Goal: Find contact information: Find contact information

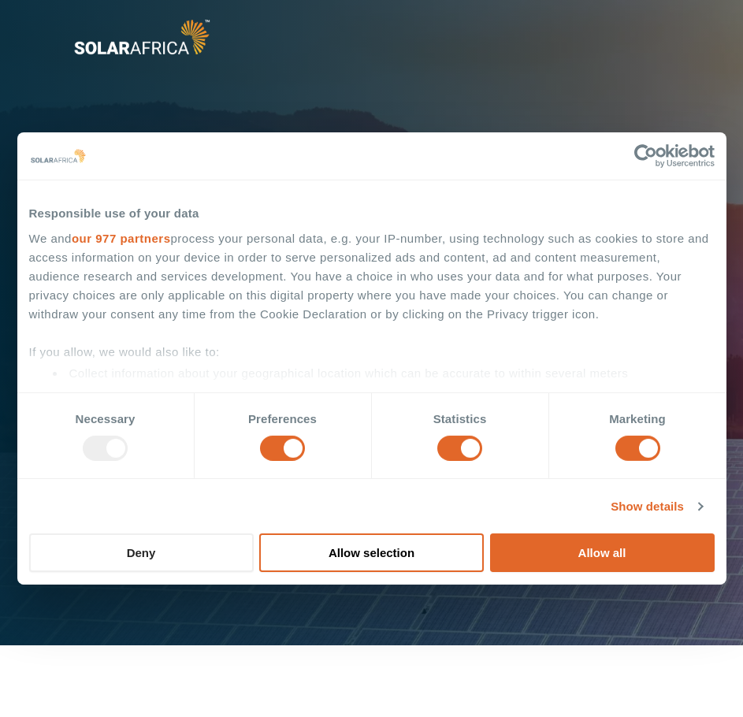
click at [202, 561] on button "Deny" at bounding box center [141, 552] width 224 height 39
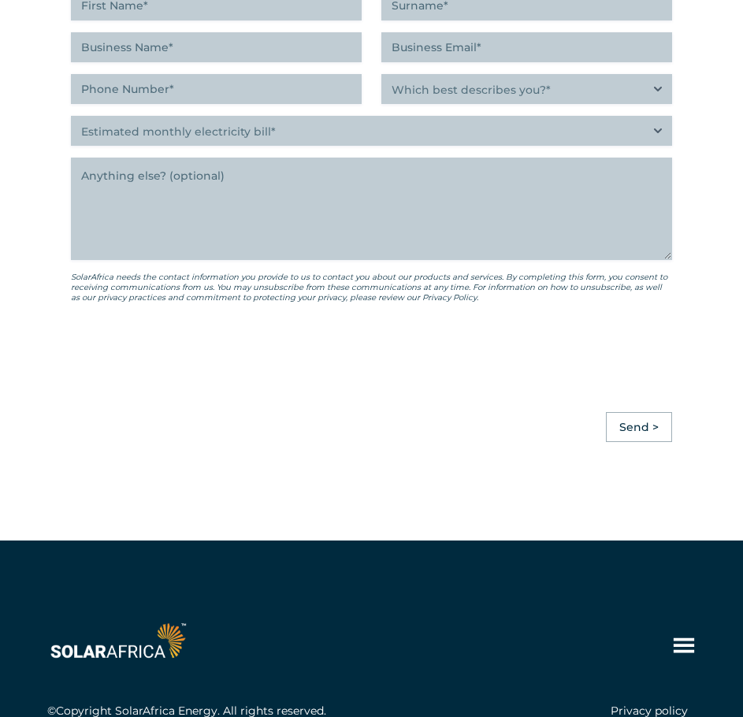
scroll to position [4539, 0]
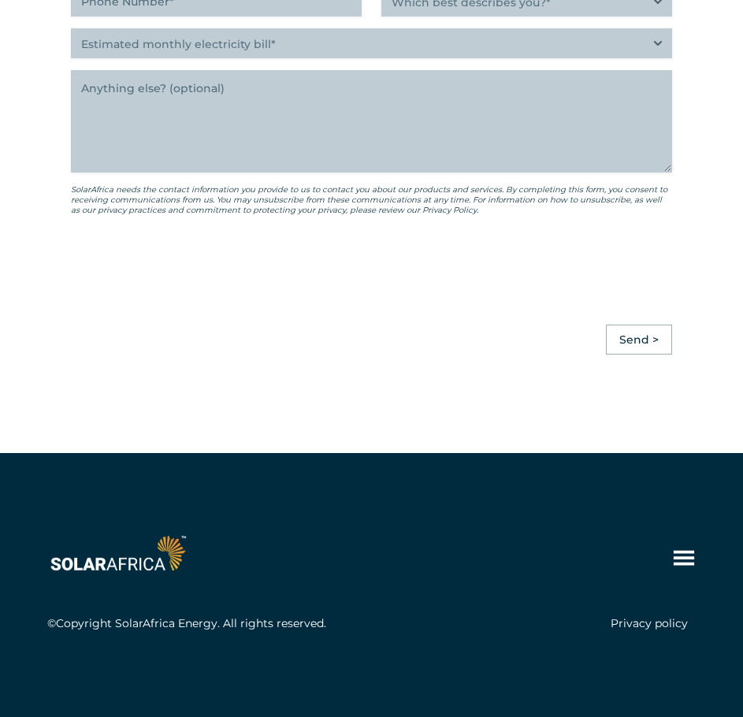
click at [380, 677] on div "Learn Solutions Company Insights Explore Industries Projects Collaborate Contac…" at bounding box center [371, 585] width 743 height 264
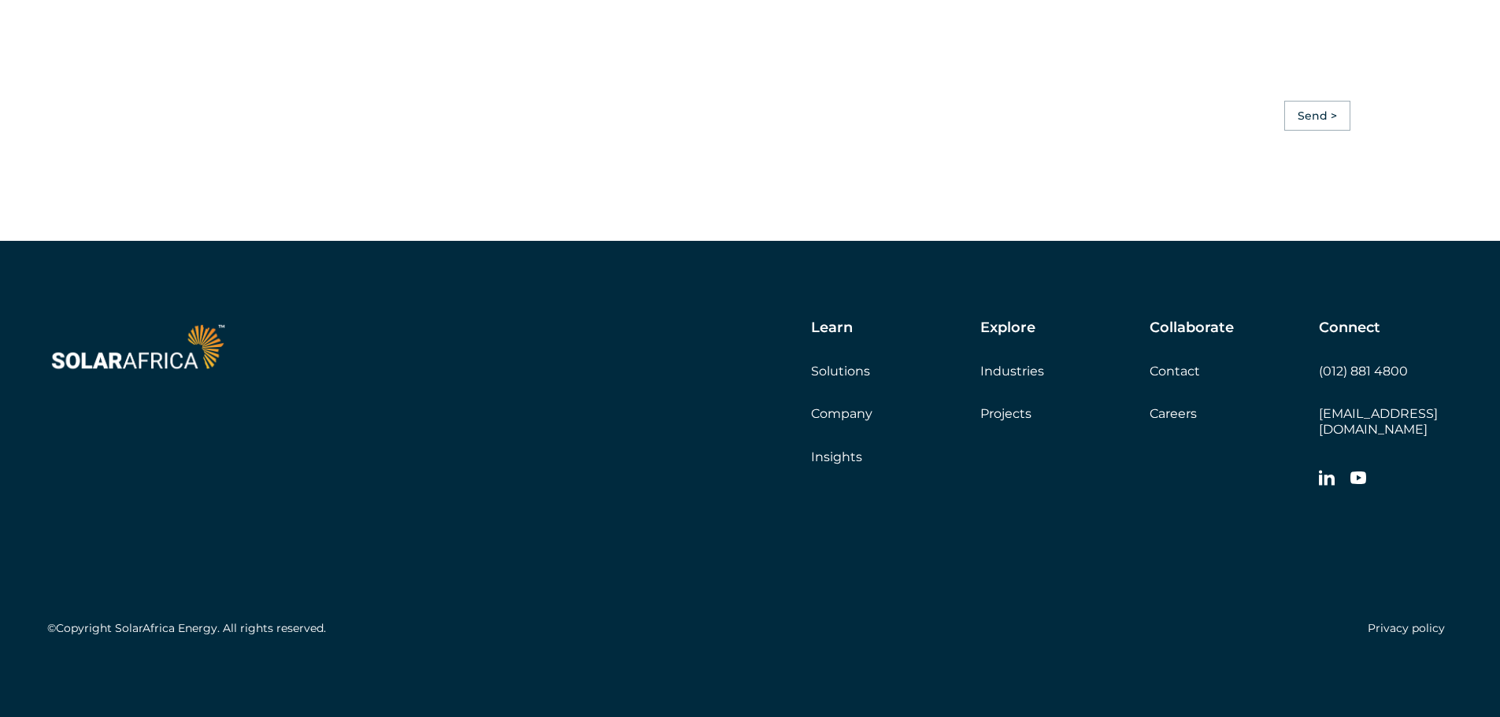
scroll to position [4414, 0]
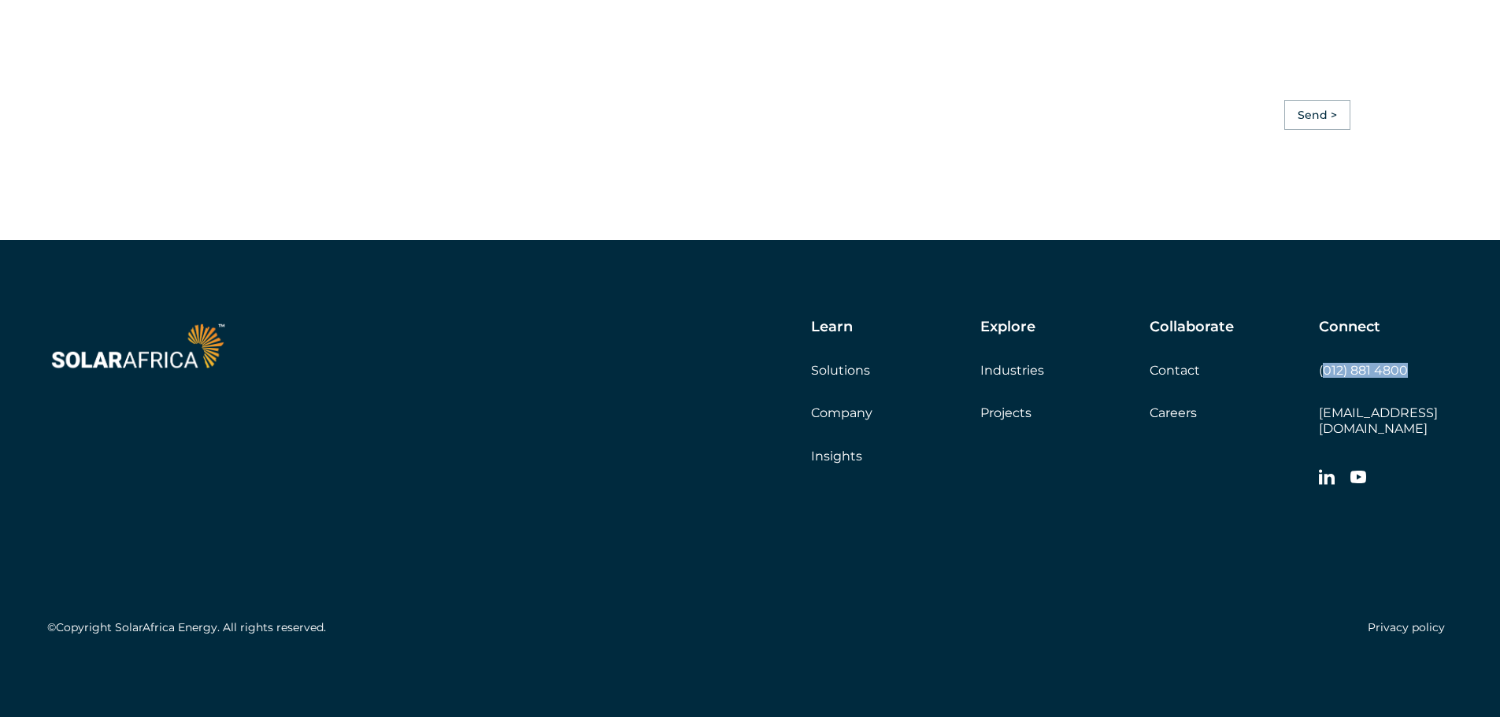
drag, startPoint x: 1417, startPoint y: 378, endPoint x: 1321, endPoint y: 380, distance: 96.1
click at [742, 380] on div "Connect (012) 881 4800 [EMAIL_ADDRESS][DOMAIN_NAME]" at bounding box center [1386, 407] width 134 height 176
click at [742, 396] on div "Connect (012) 881 4800 [EMAIL_ADDRESS][DOMAIN_NAME]" at bounding box center [1386, 407] width 134 height 176
click at [742, 402] on div "Connect (012) 881 4800 [EMAIL_ADDRESS][DOMAIN_NAME]" at bounding box center [1386, 407] width 134 height 176
drag, startPoint x: 1364, startPoint y: 406, endPoint x: 1383, endPoint y: 411, distance: 19.7
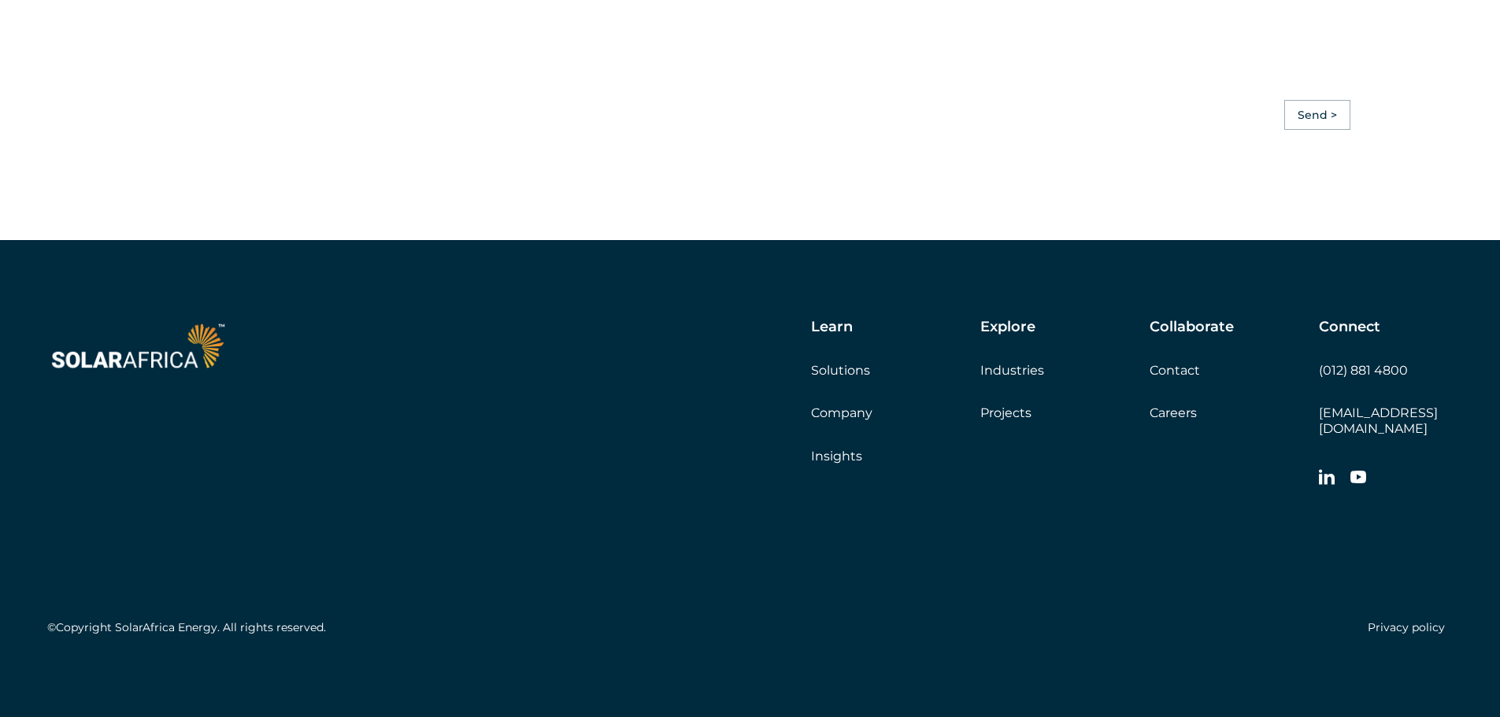
click at [742, 406] on div "Connect (012) 881 4800 [EMAIL_ADDRESS][DOMAIN_NAME]" at bounding box center [1386, 407] width 134 height 176
drag, startPoint x: 1415, startPoint y: 380, endPoint x: 1319, endPoint y: 383, distance: 96.1
click at [742, 383] on div "Connect (012) 881 4800 [EMAIL_ADDRESS][DOMAIN_NAME]" at bounding box center [1386, 407] width 134 height 176
copy link "(012) 881 4800"
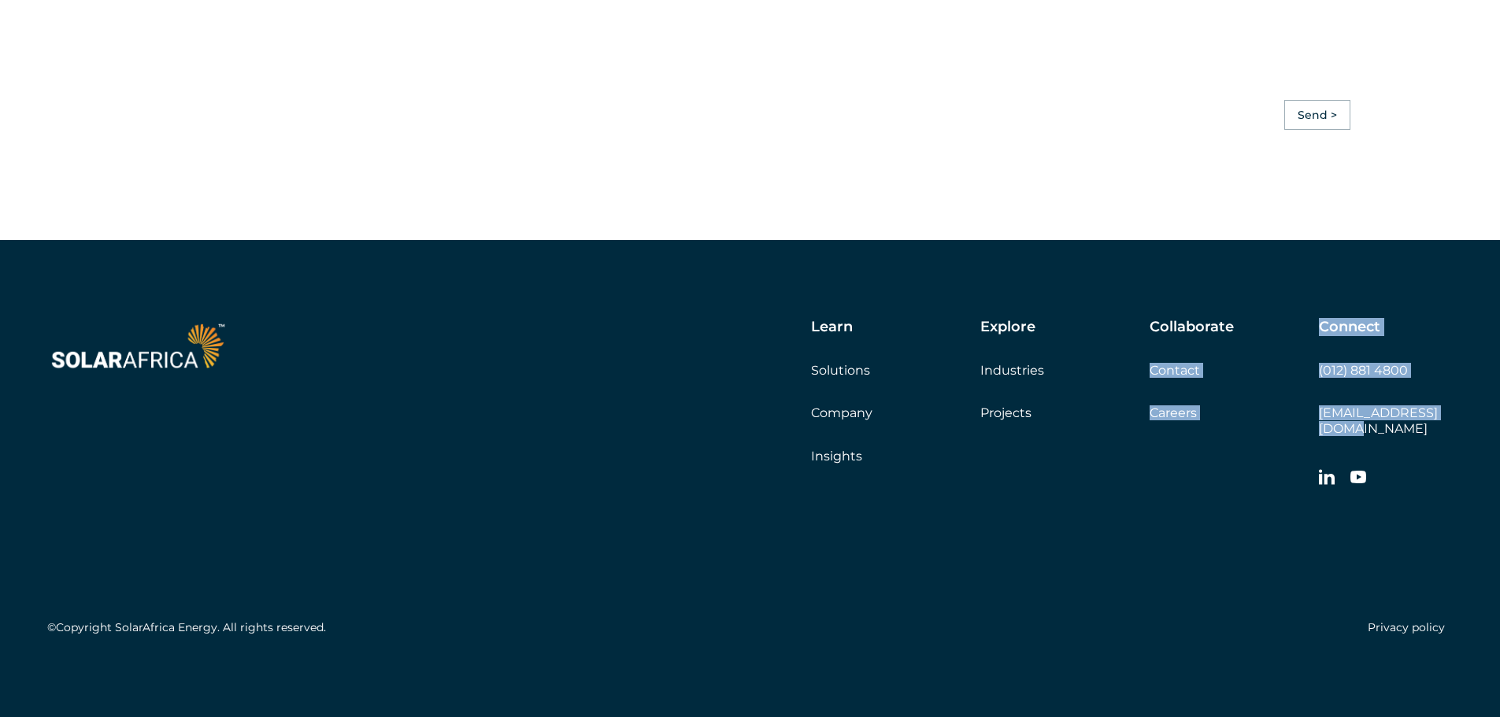
drag, startPoint x: 1462, startPoint y: 423, endPoint x: 1314, endPoint y: 430, distance: 148.2
click at [742, 430] on div "Learn Solutions Company Insights Explore Industries Projects Collaborate Contac…" at bounding box center [750, 480] width 1500 height 481
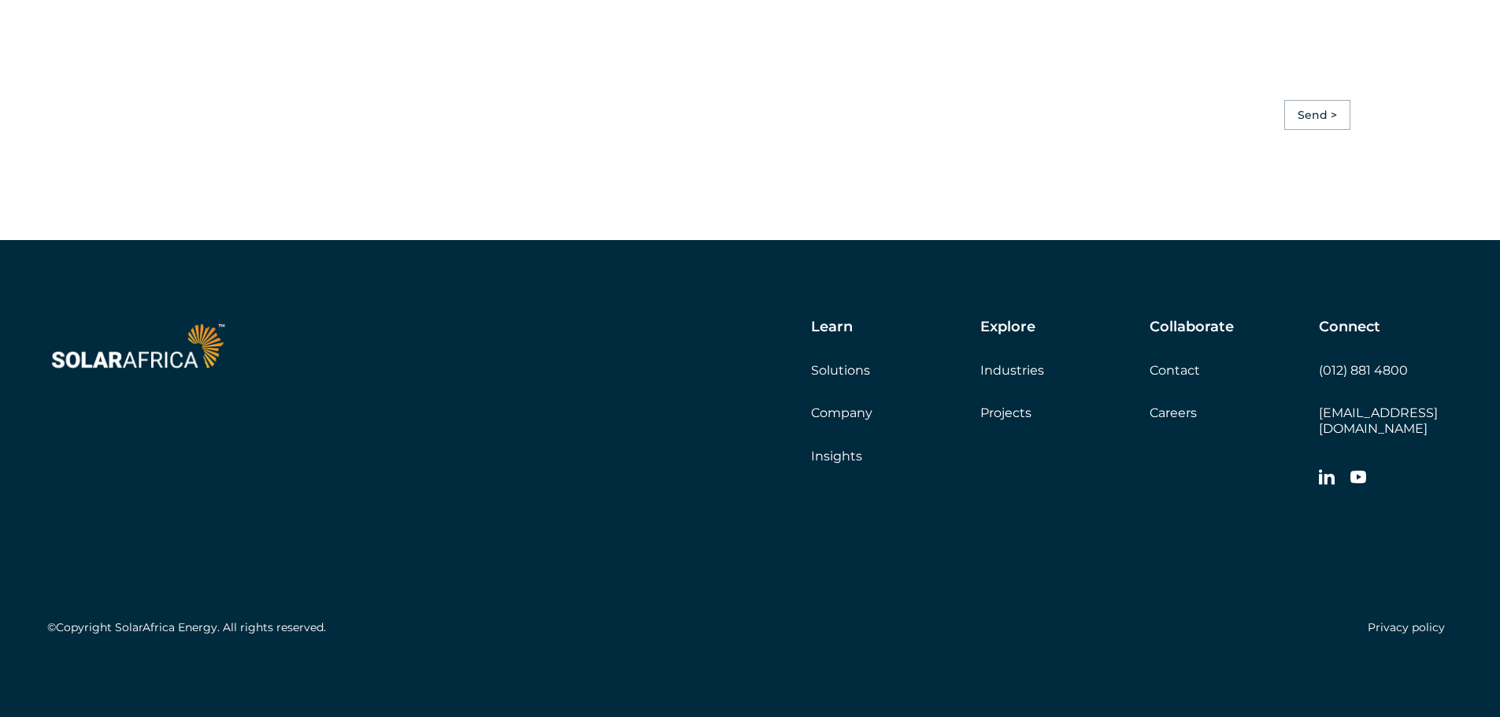
click at [742, 550] on div "©Copyright SolarAfrica Energy. All rights reserved. Privacy policy" at bounding box center [750, 568] width 1406 height 147
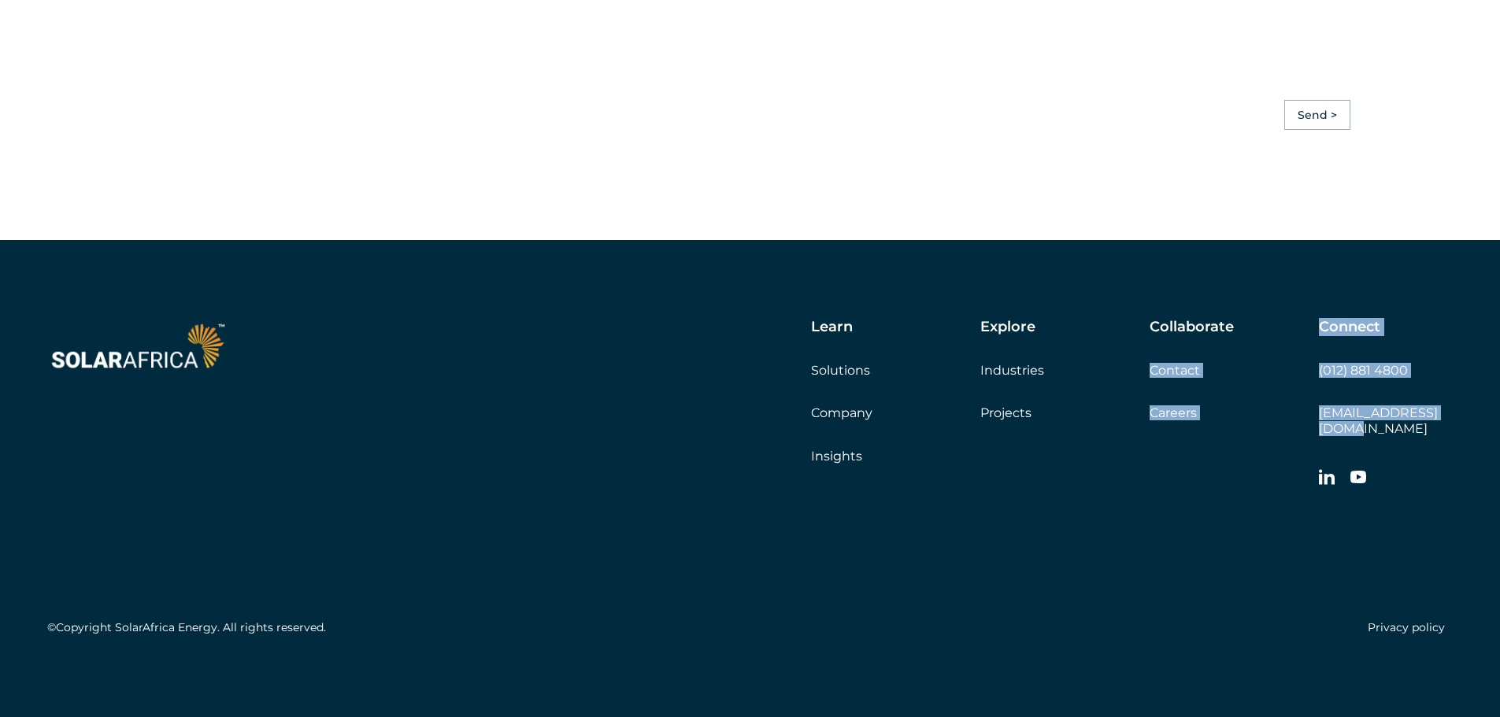
drag, startPoint x: 1318, startPoint y: 419, endPoint x: 1448, endPoint y: 432, distance: 130.5
click at [742, 432] on div "Learn Solutions Company Insights Explore Industries Projects Collaborate Contac…" at bounding box center [912, 407] width 1081 height 176
click at [742, 445] on div "Connect (012) 881 4800 [EMAIL_ADDRESS][DOMAIN_NAME]" at bounding box center [1386, 407] width 134 height 176
click at [742, 437] on div "Connect (012) 881 4800 [EMAIL_ADDRESS][DOMAIN_NAME]" at bounding box center [1386, 407] width 134 height 176
click at [742, 443] on div "Connect (012) 881 4800 [EMAIL_ADDRESS][DOMAIN_NAME]" at bounding box center [1386, 407] width 134 height 176
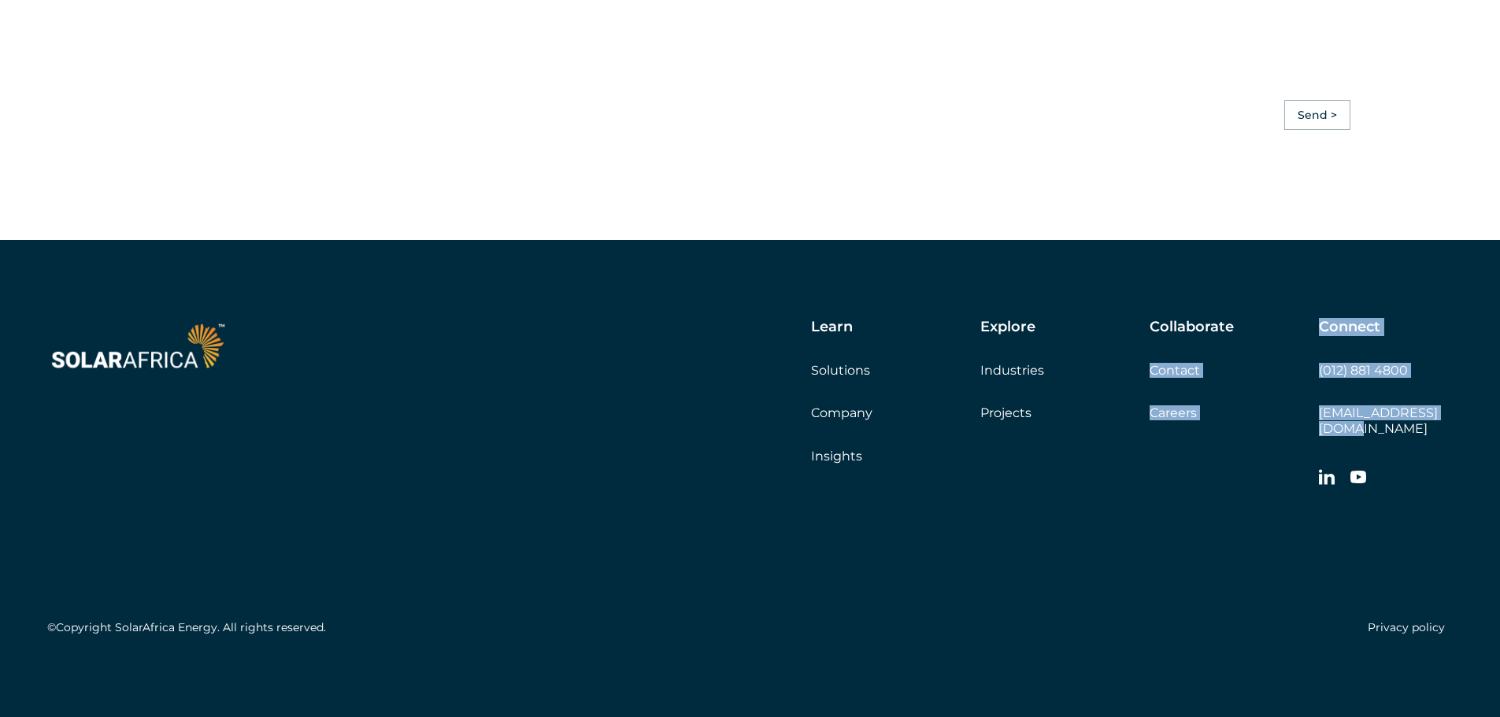
click at [742, 443] on div "Connect (012) 881 4800 [EMAIL_ADDRESS][DOMAIN_NAME]" at bounding box center [1386, 407] width 134 height 176
click at [742, 375] on div "Learn Solutions Company Insights Explore Industries Projects Collaborate Contac…" at bounding box center [750, 480] width 1500 height 481
click at [742, 336] on h5 "Connect" at bounding box center [1349, 327] width 61 height 17
drag, startPoint x: 1458, startPoint y: 425, endPoint x: 1320, endPoint y: 435, distance: 138.9
click at [742, 435] on div "Learn Solutions Company Insights Explore Industries Projects Collaborate Contac…" at bounding box center [750, 480] width 1500 height 481
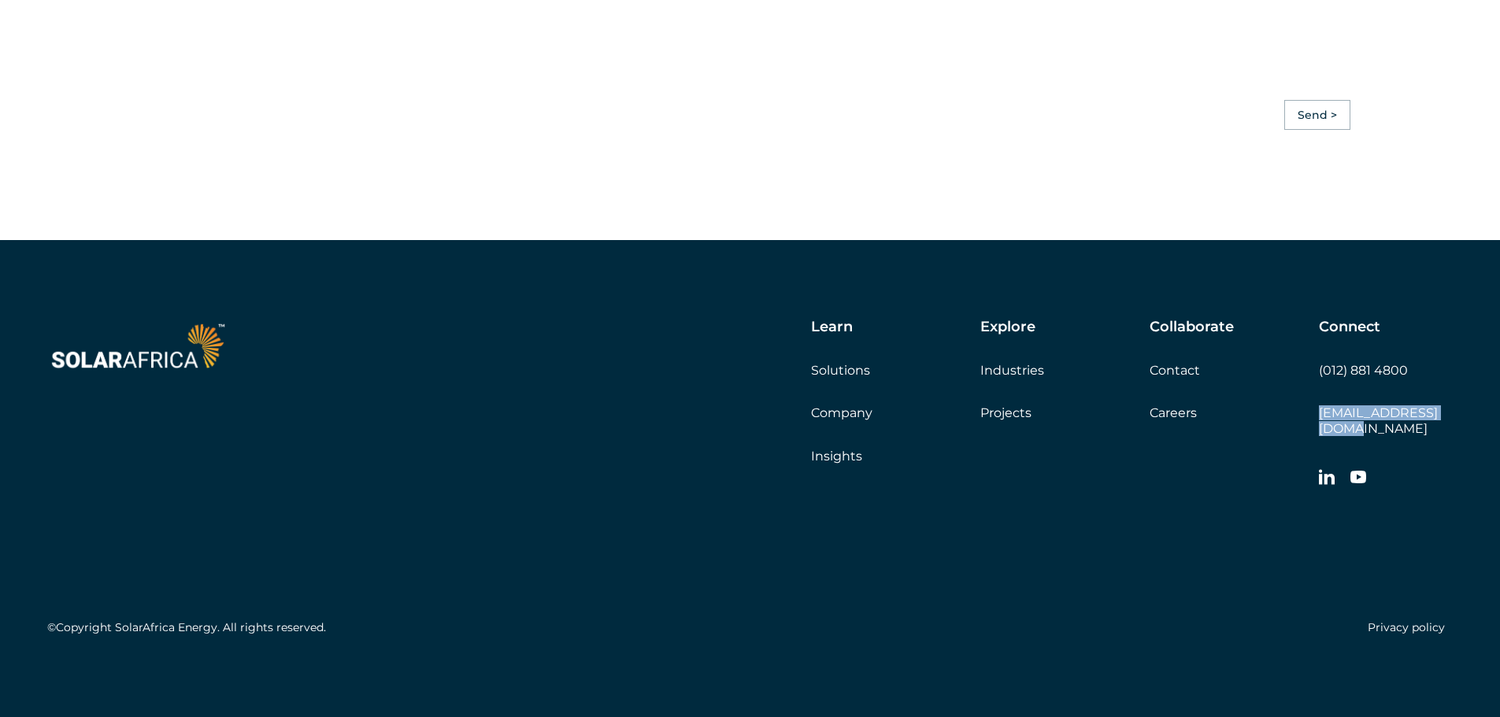
copy link "[EMAIL_ADDRESS][DOMAIN_NAME]"
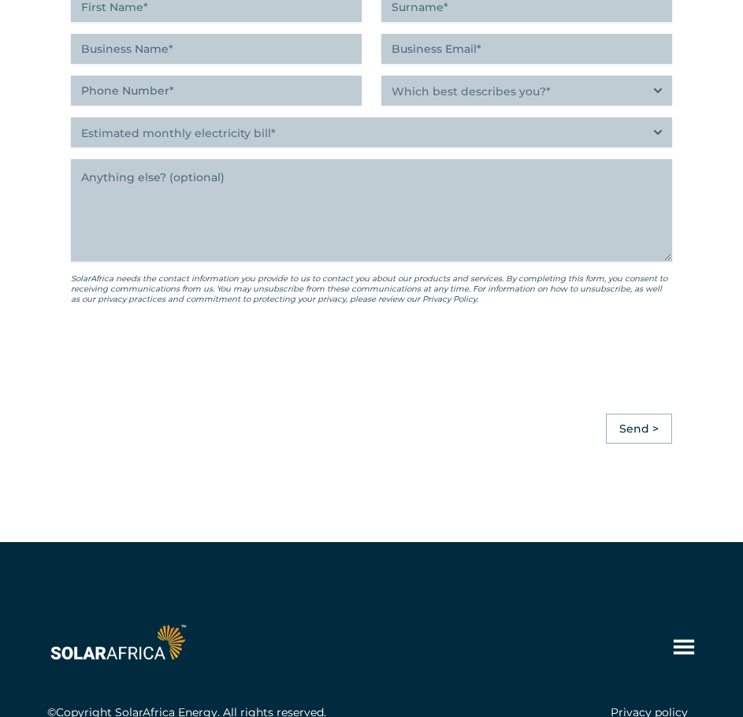
scroll to position [4450, 0]
